Goal: Task Accomplishment & Management: Manage account settings

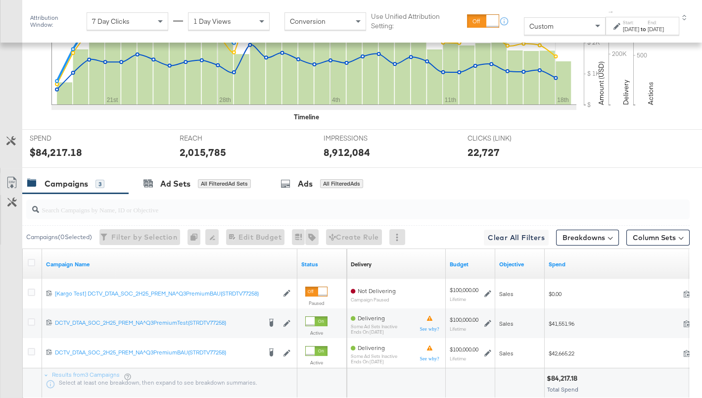
scroll to position [320, 0]
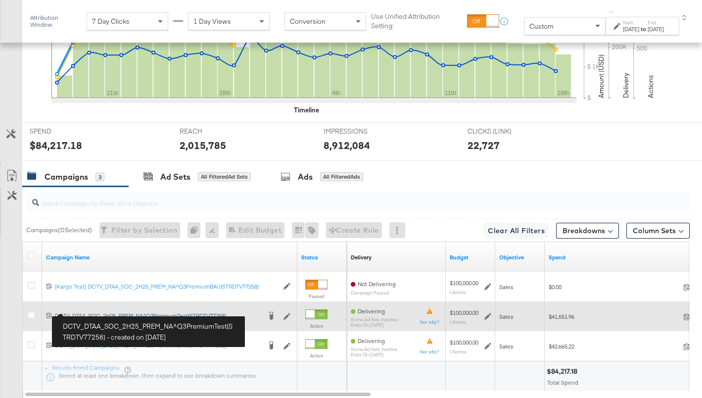
click at [89, 312] on div "DCTV_DTAA_SOC_2H25_PREM_NA^Q3PremiumTest(STRDTV77258) DCTV_DTAA_SOC_2H25_PREM_N…" at bounding box center [158, 316] width 206 height 8
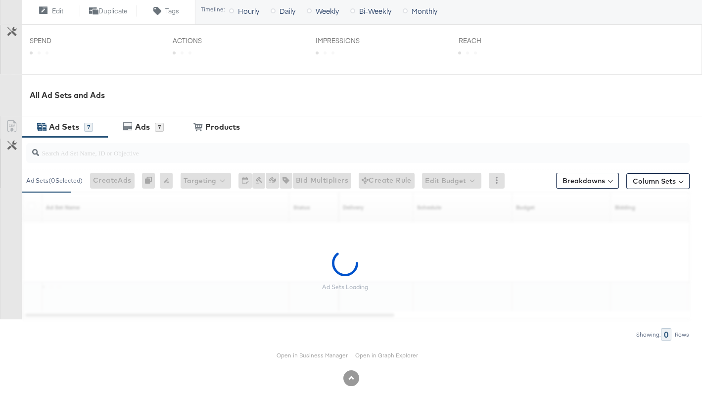
scroll to position [385, 0]
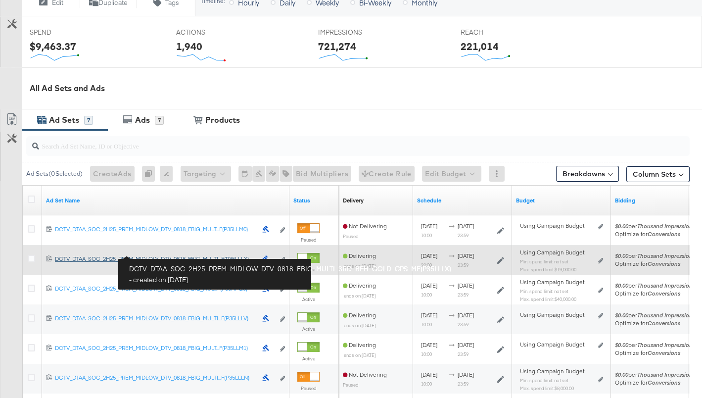
click at [119, 259] on div "DCTV_DTAA_SOC_2H25_PREM_MIDLOW_DTV_0818_FBIG_MULTI_3RD_BEH_GOLD_CPS_MF(P35LLLX)…" at bounding box center [156, 259] width 202 height 8
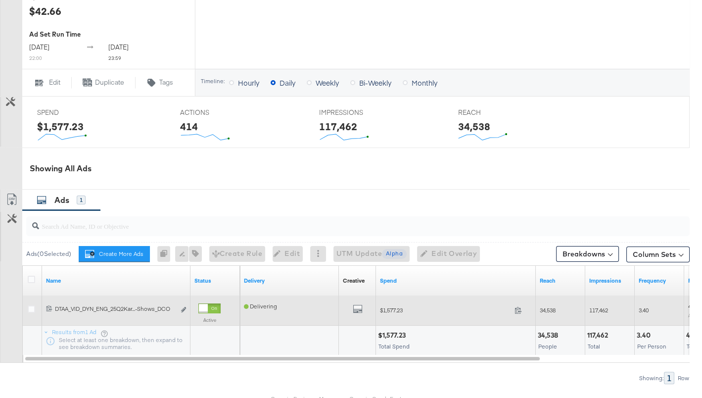
scroll to position [425, 0]
click at [32, 312] on icon at bounding box center [31, 308] width 7 height 7
click at [0, 0] on input "checkbox" at bounding box center [0, 0] width 0 height 0
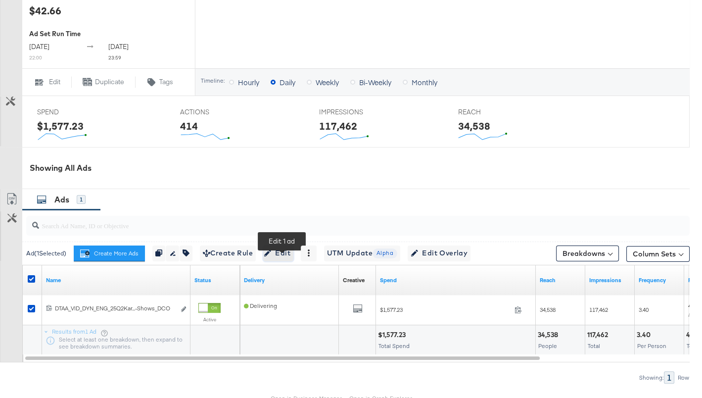
click at [277, 257] on span "Edit" at bounding box center [278, 253] width 24 height 12
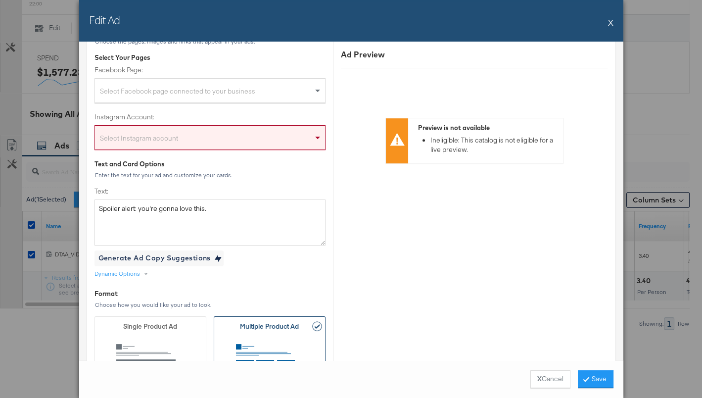
scroll to position [0, 0]
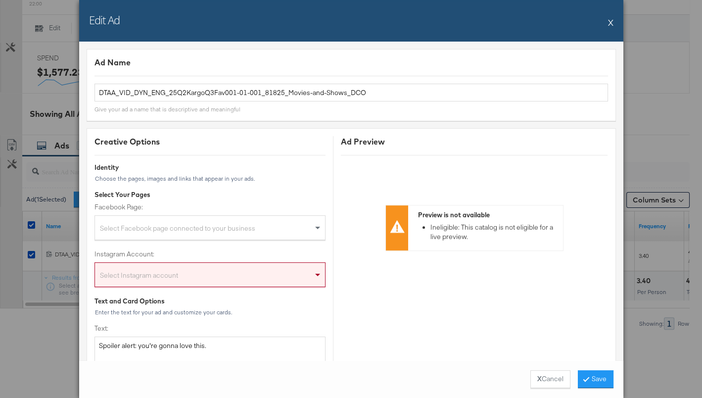
click at [611, 23] on button "X" at bounding box center [610, 22] width 5 height 20
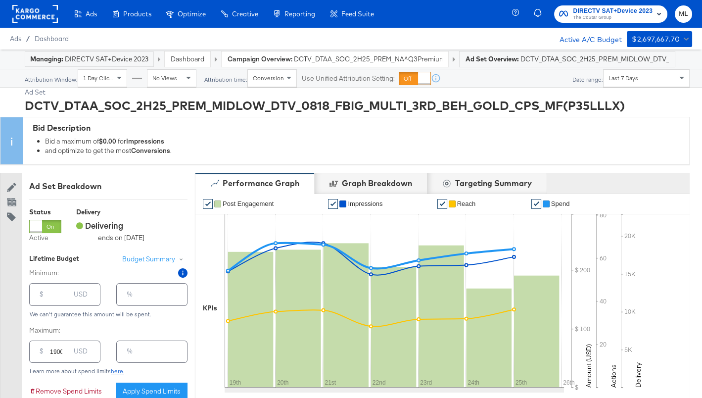
scroll to position [483, 0]
